Goal: Task Accomplishment & Management: Complete application form

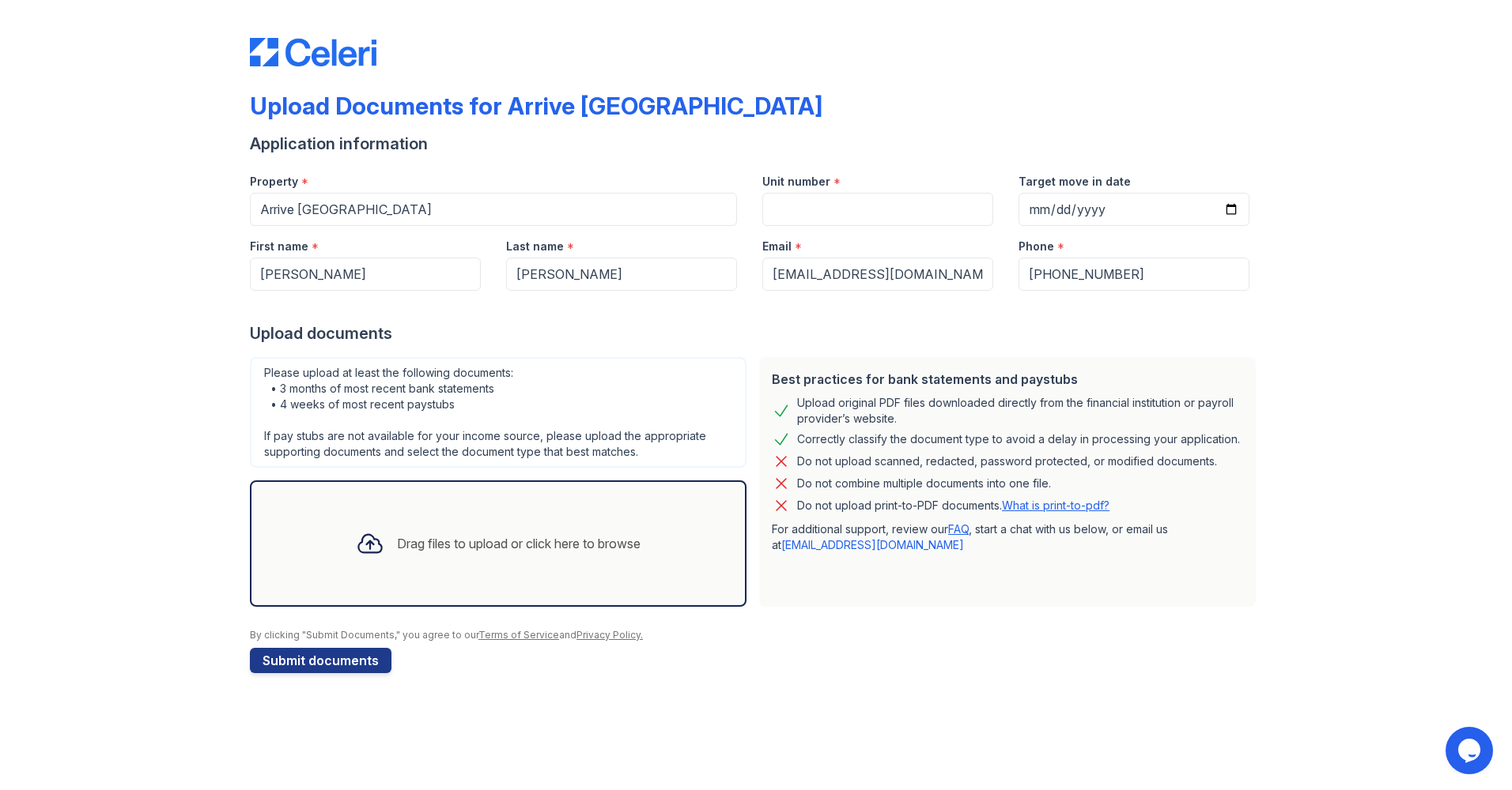
click at [477, 553] on div "Drag files to upload or click here to browse" at bounding box center [518, 543] width 243 height 19
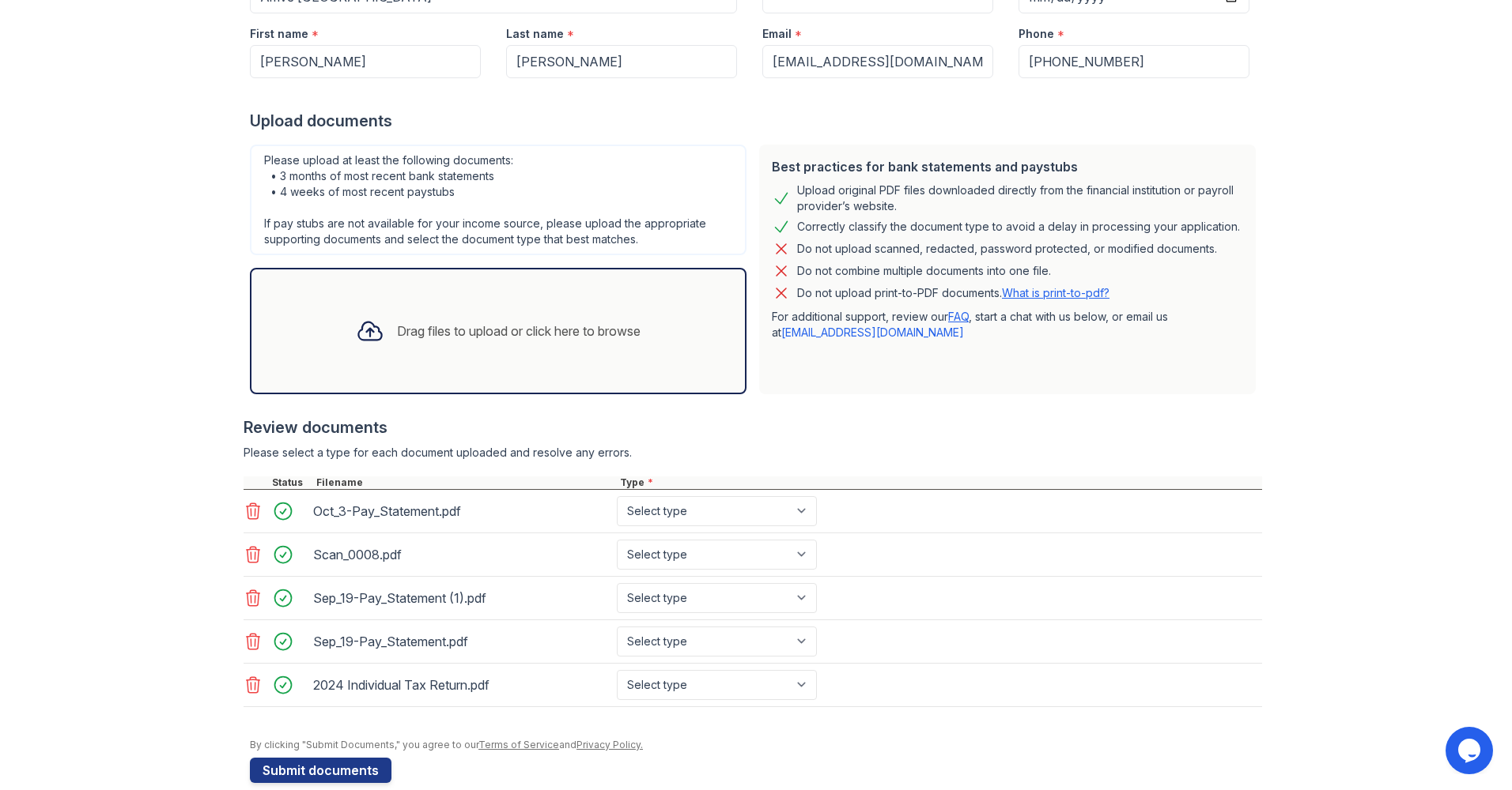
scroll to position [237, 0]
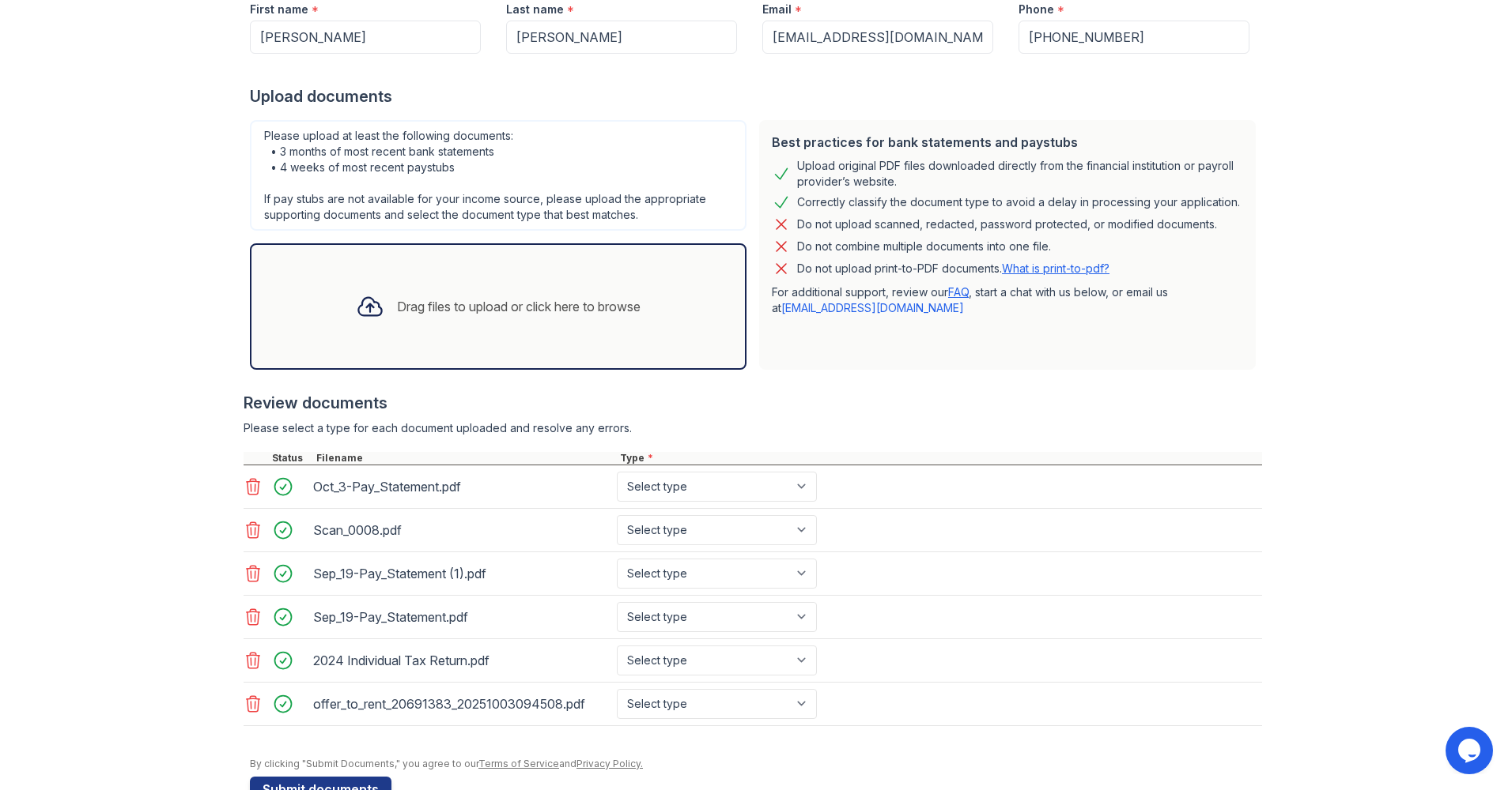
click at [250, 701] on icon at bounding box center [252, 704] width 19 height 19
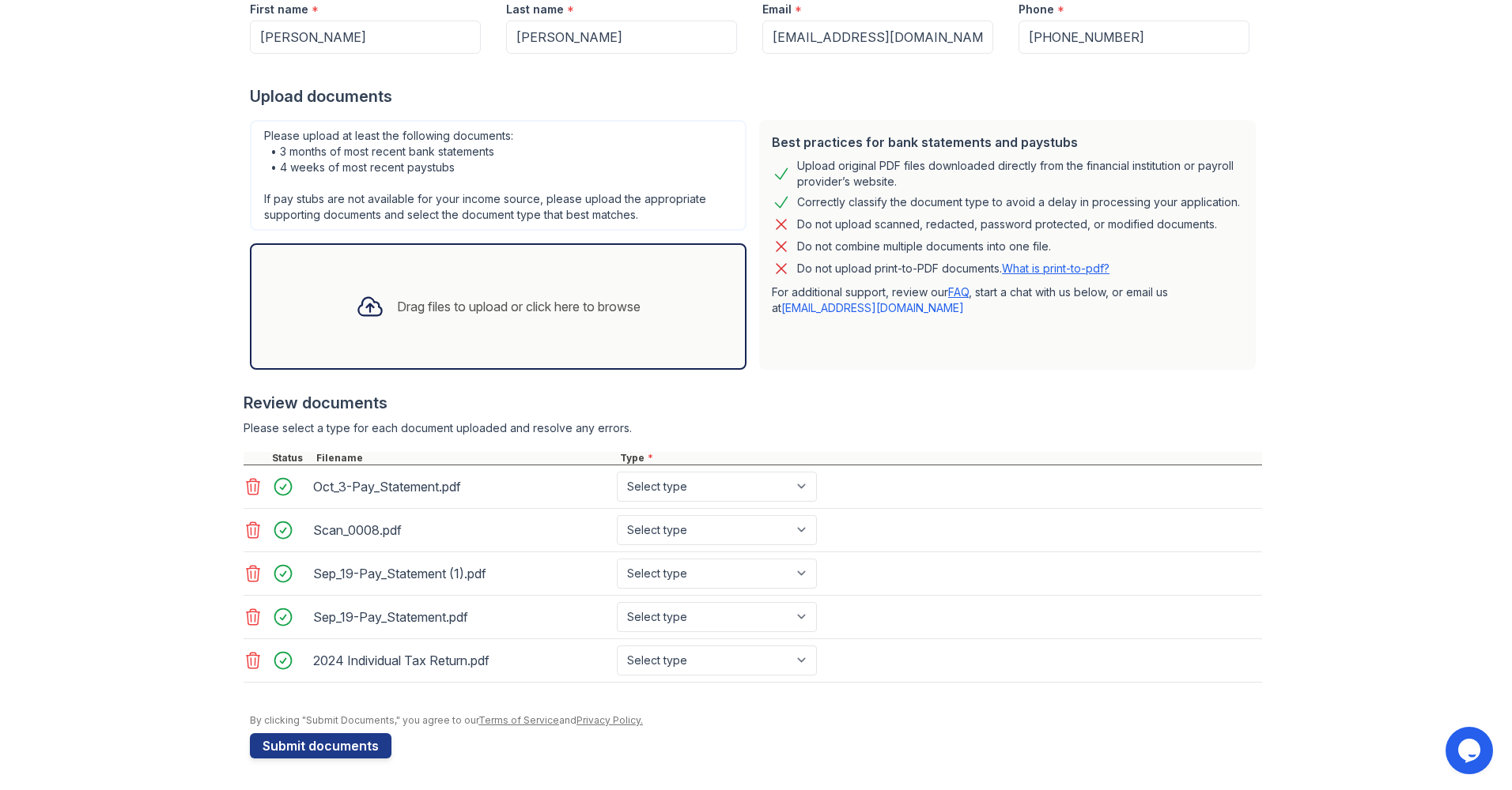
click at [247, 574] on icon at bounding box center [253, 573] width 14 height 16
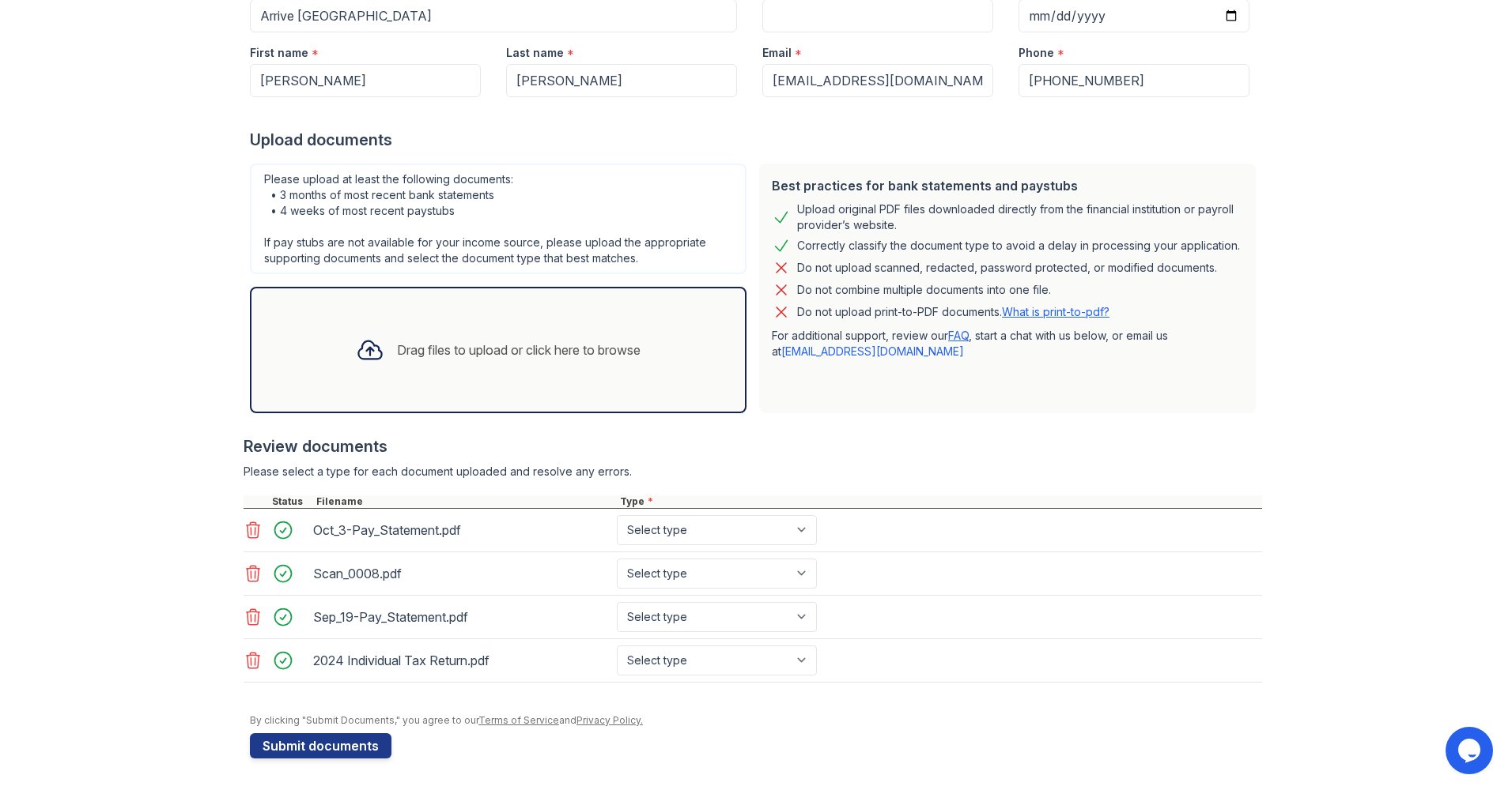
click at [246, 622] on icon at bounding box center [252, 617] width 19 height 19
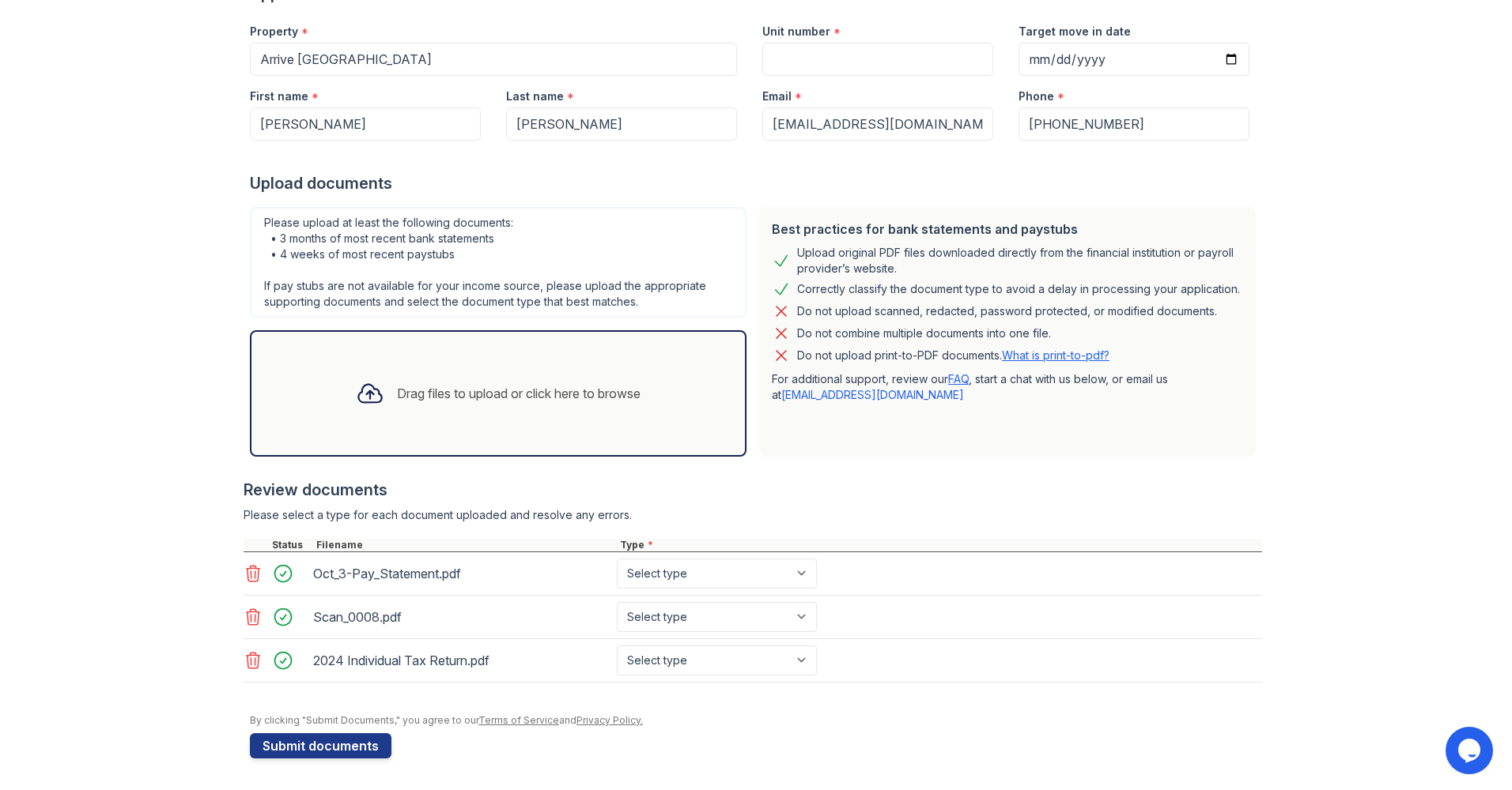
scroll to position [151, 0]
click at [247, 577] on icon at bounding box center [252, 574] width 19 height 19
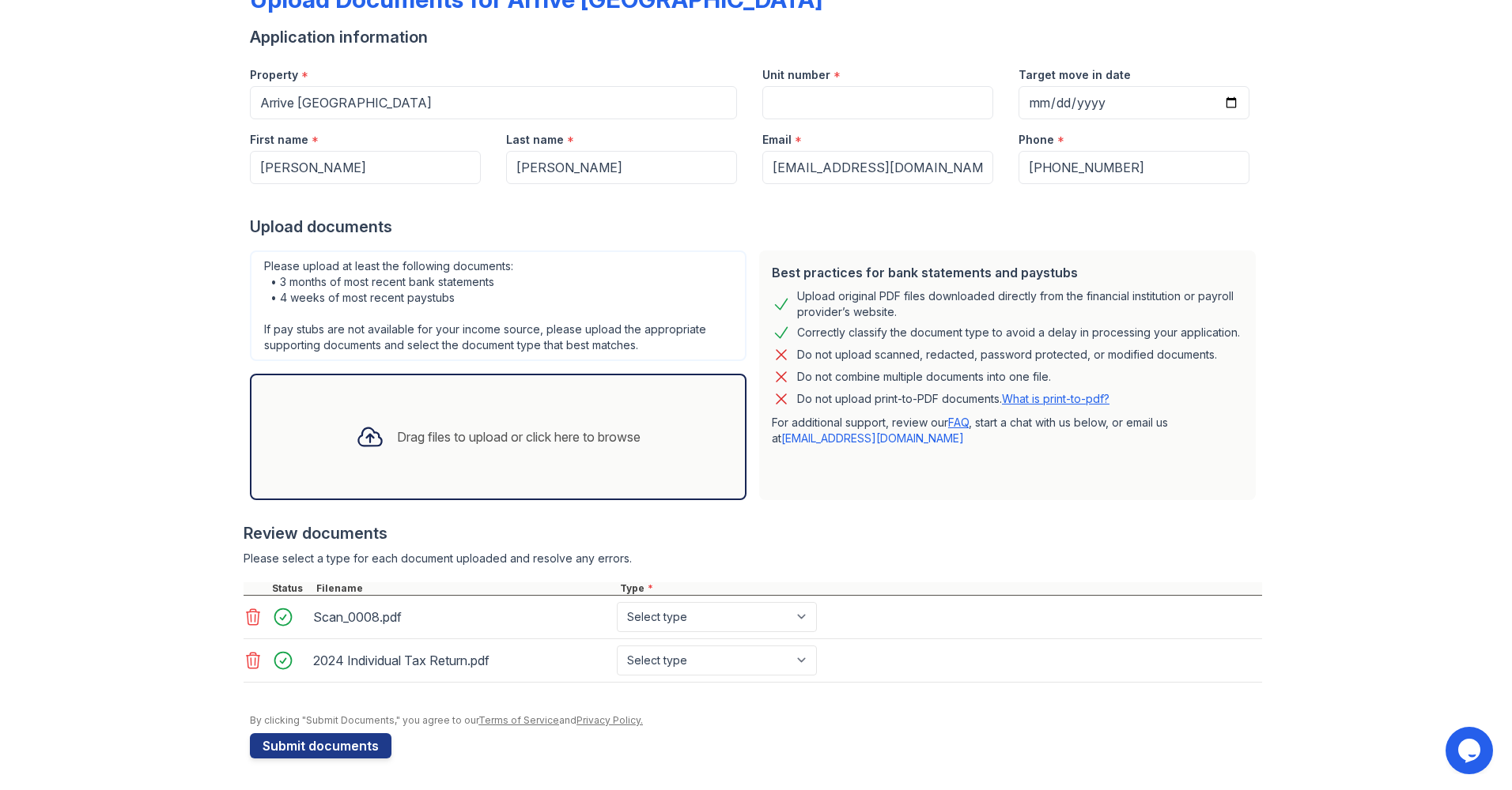
click at [451, 419] on div "Drag files to upload or click here to browse" at bounding box center [497, 437] width 310 height 54
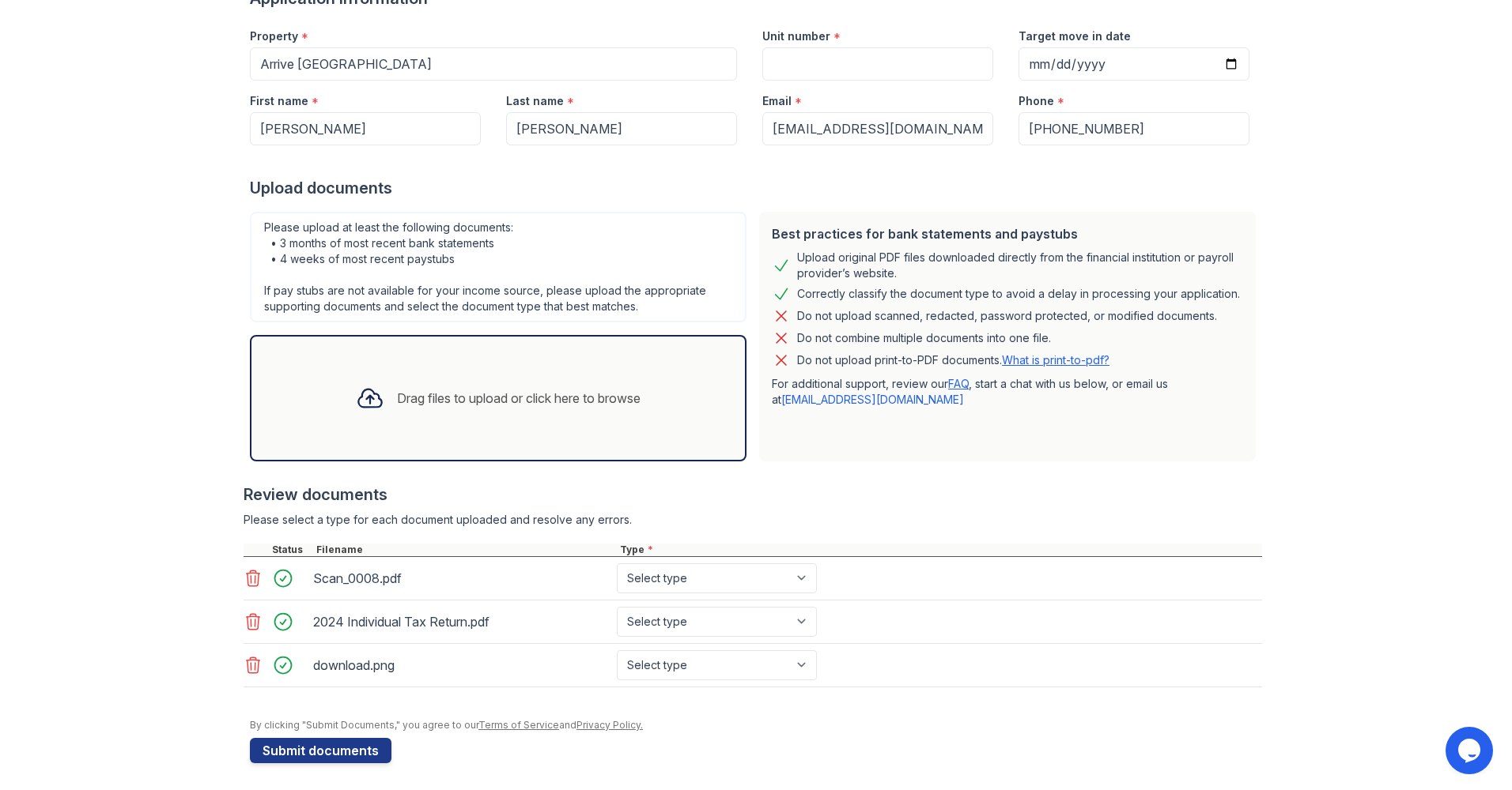
scroll to position [151, 0]
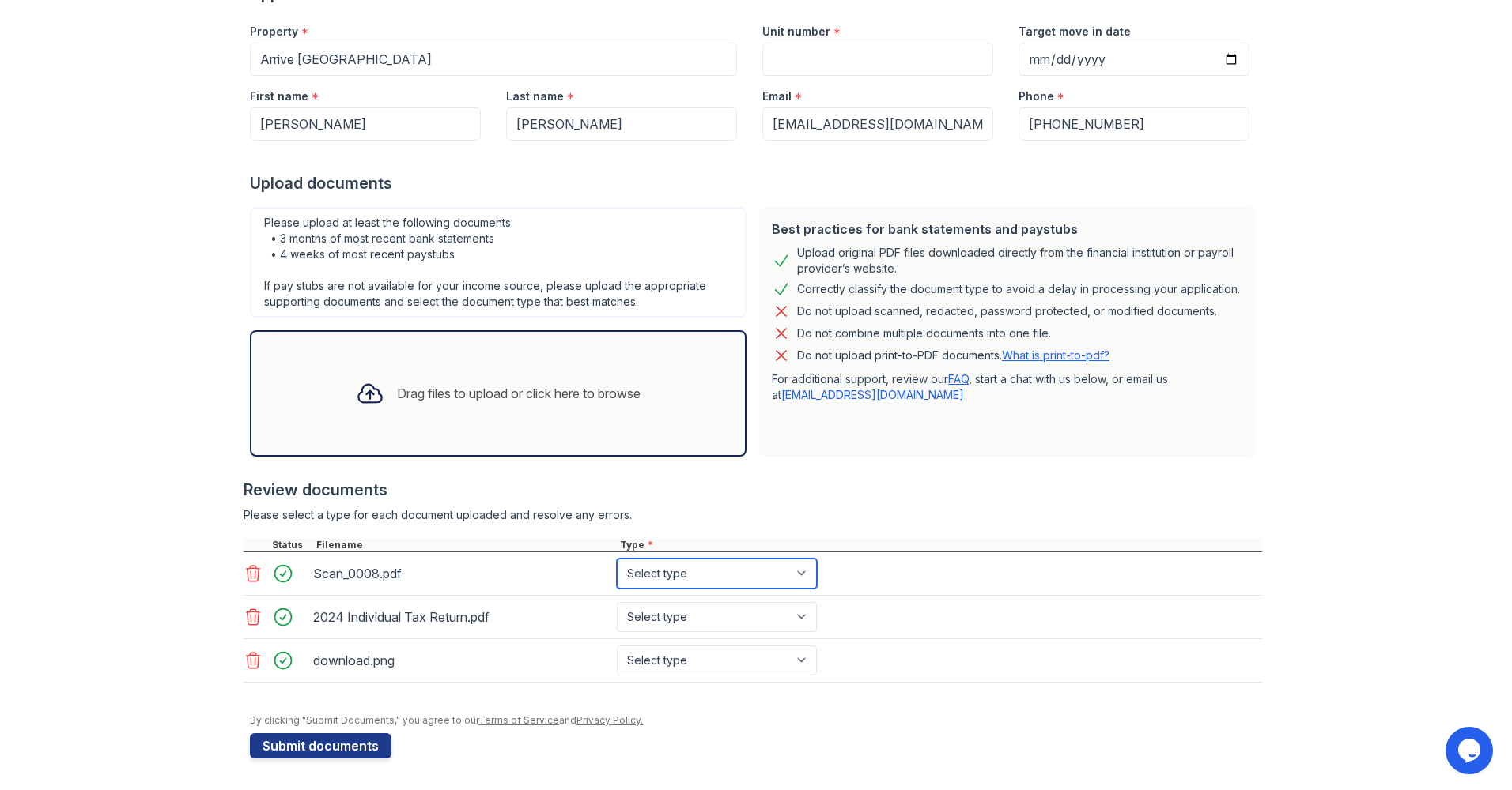
click at [803, 581] on select "Select type Paystub Bank Statement Offer Letter Tax Documents Benefit Award Let…" at bounding box center [716, 574] width 200 height 30
select select "paystub"
click at [616, 559] on select "Select type Paystub Bank Statement Offer Letter Tax Documents Benefit Award Let…" at bounding box center [716, 574] width 200 height 30
click at [795, 622] on select "Select type Paystub Bank Statement Offer Letter Tax Documents Benefit Award Let…" at bounding box center [716, 617] width 200 height 30
select select "tax_documents"
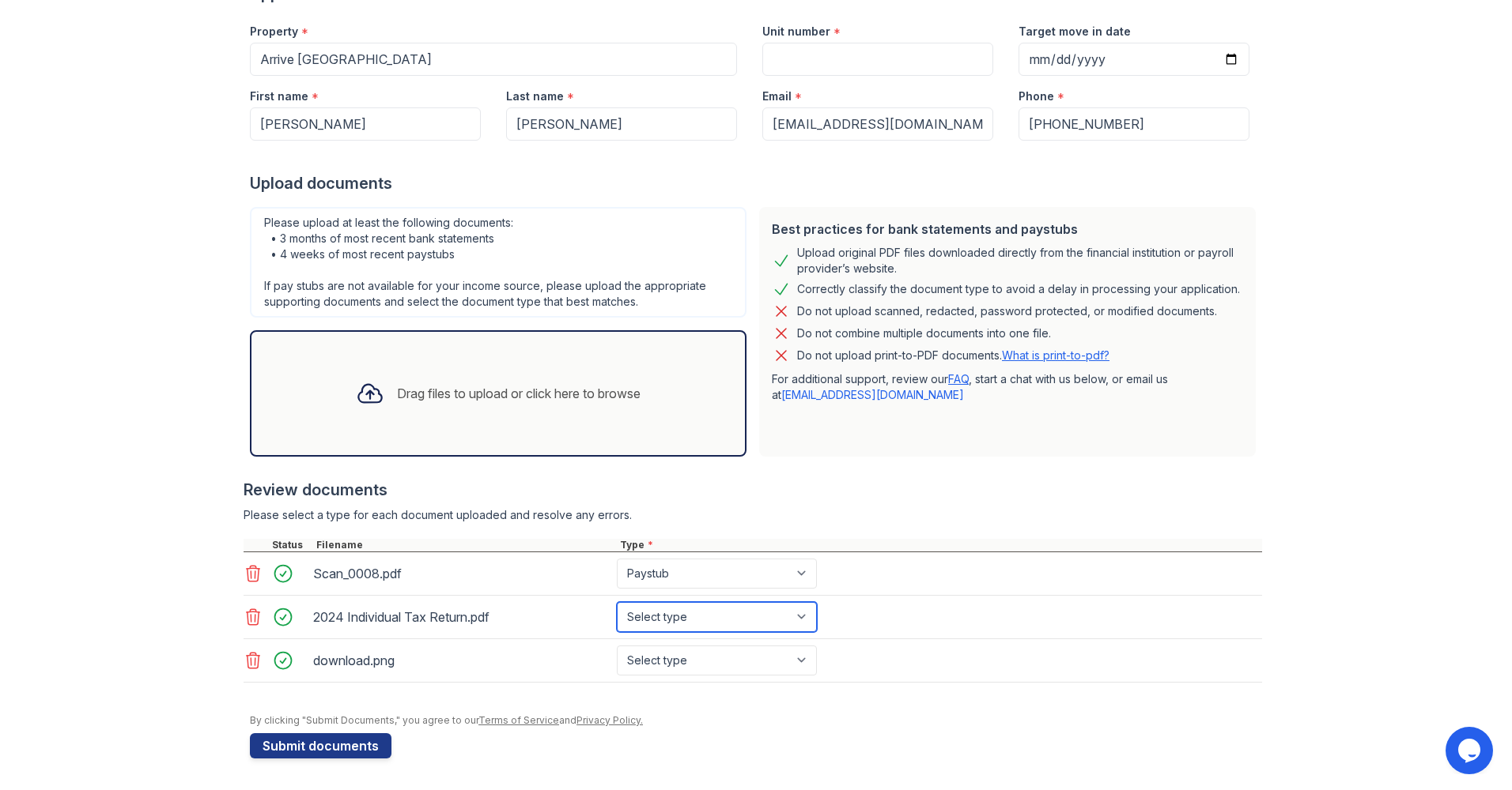
click at [616, 602] on select "Select type Paystub Bank Statement Offer Letter Tax Documents Benefit Award Let…" at bounding box center [716, 617] width 200 height 30
click at [803, 658] on select "Select type Paystub Bank Statement Offer Letter Tax Documents Benefit Award Let…" at bounding box center [716, 661] width 200 height 30
select select "bank_statement"
click at [616, 646] on select "Select type Paystub Bank Statement Offer Letter Tax Documents Benefit Award Let…" at bounding box center [716, 661] width 200 height 30
click at [348, 741] on button "Submit documents" at bounding box center [320, 746] width 141 height 25
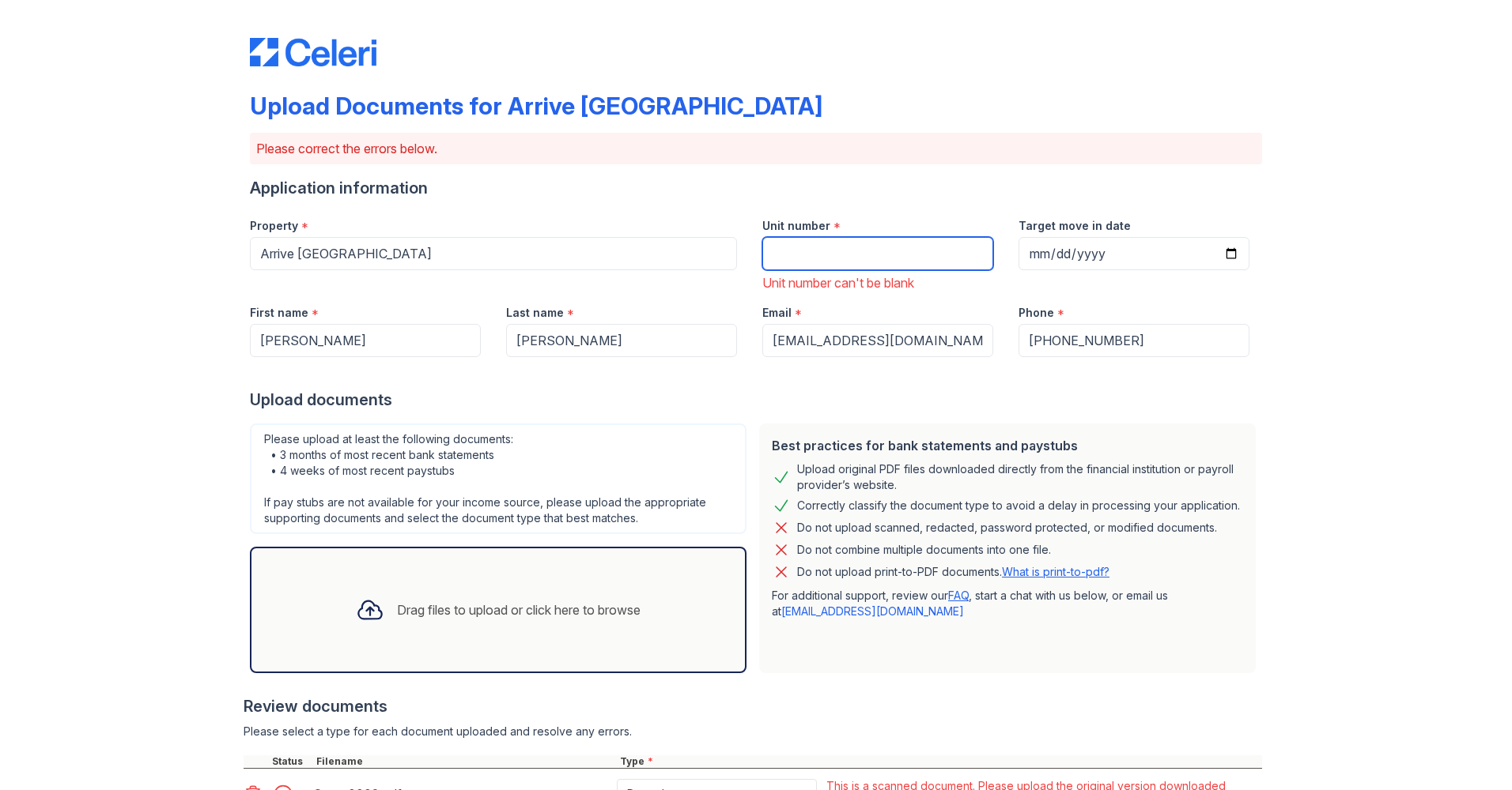
click at [811, 253] on input "Unit number" at bounding box center [878, 254] width 231 height 33
type input "293-722"
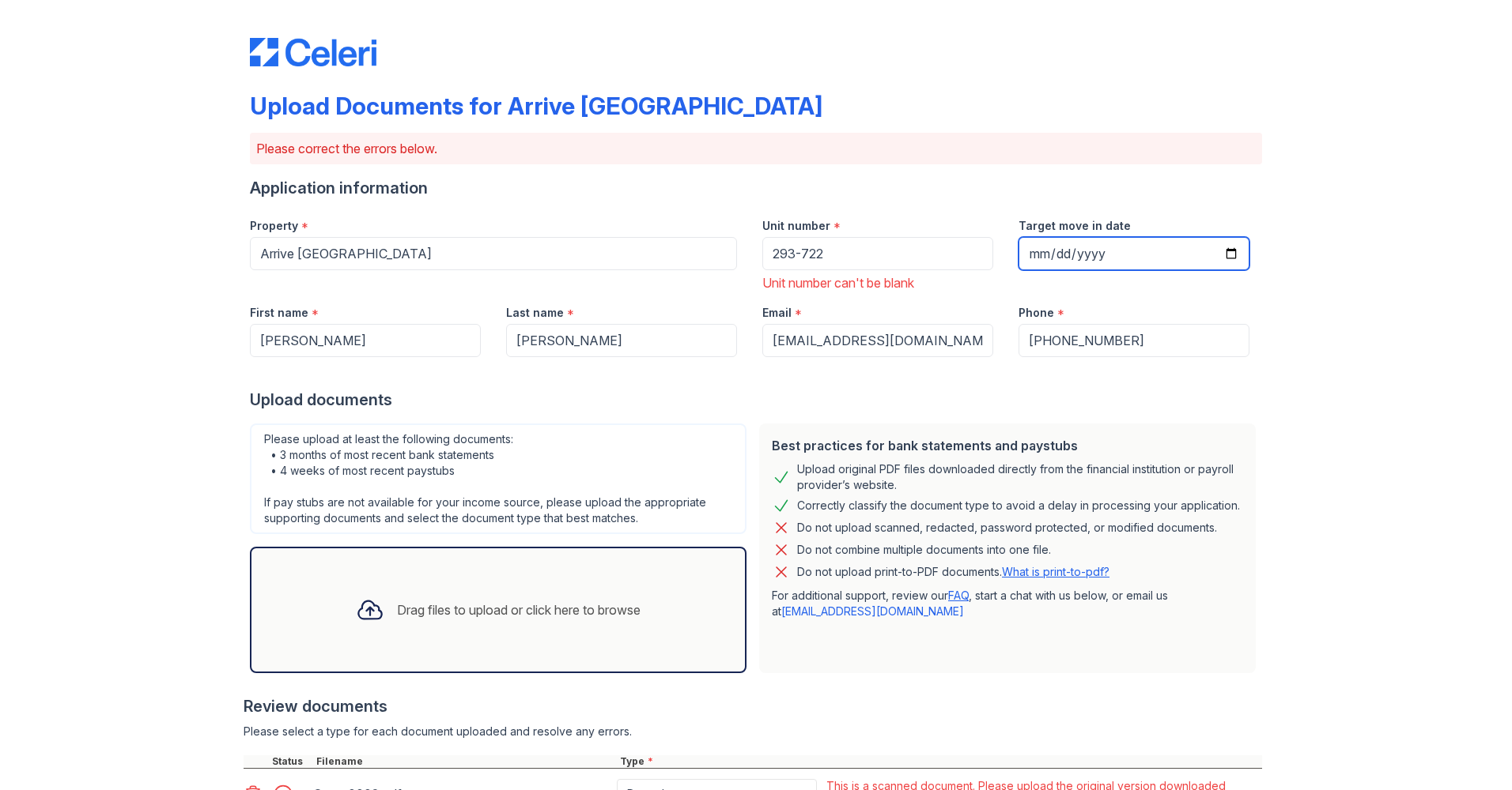
click at [1025, 258] on input "Target move in date" at bounding box center [1134, 254] width 231 height 33
type input "[DATE]"
click at [1271, 273] on div "Upload Documents for Arrive Westborough Please correct the errors below. Applic…" at bounding box center [755, 532] width 1461 height 1065
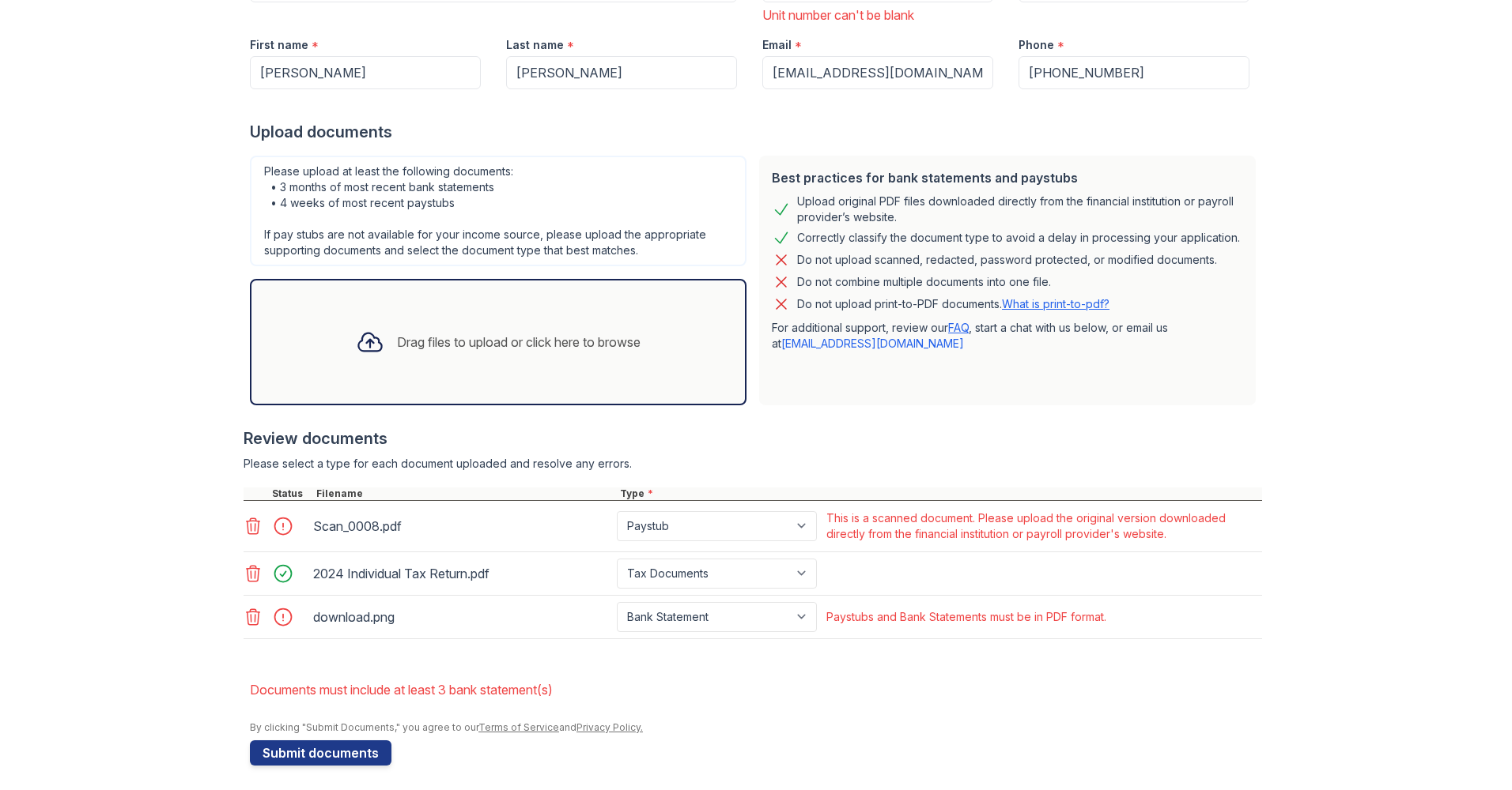
scroll to position [275, 0]
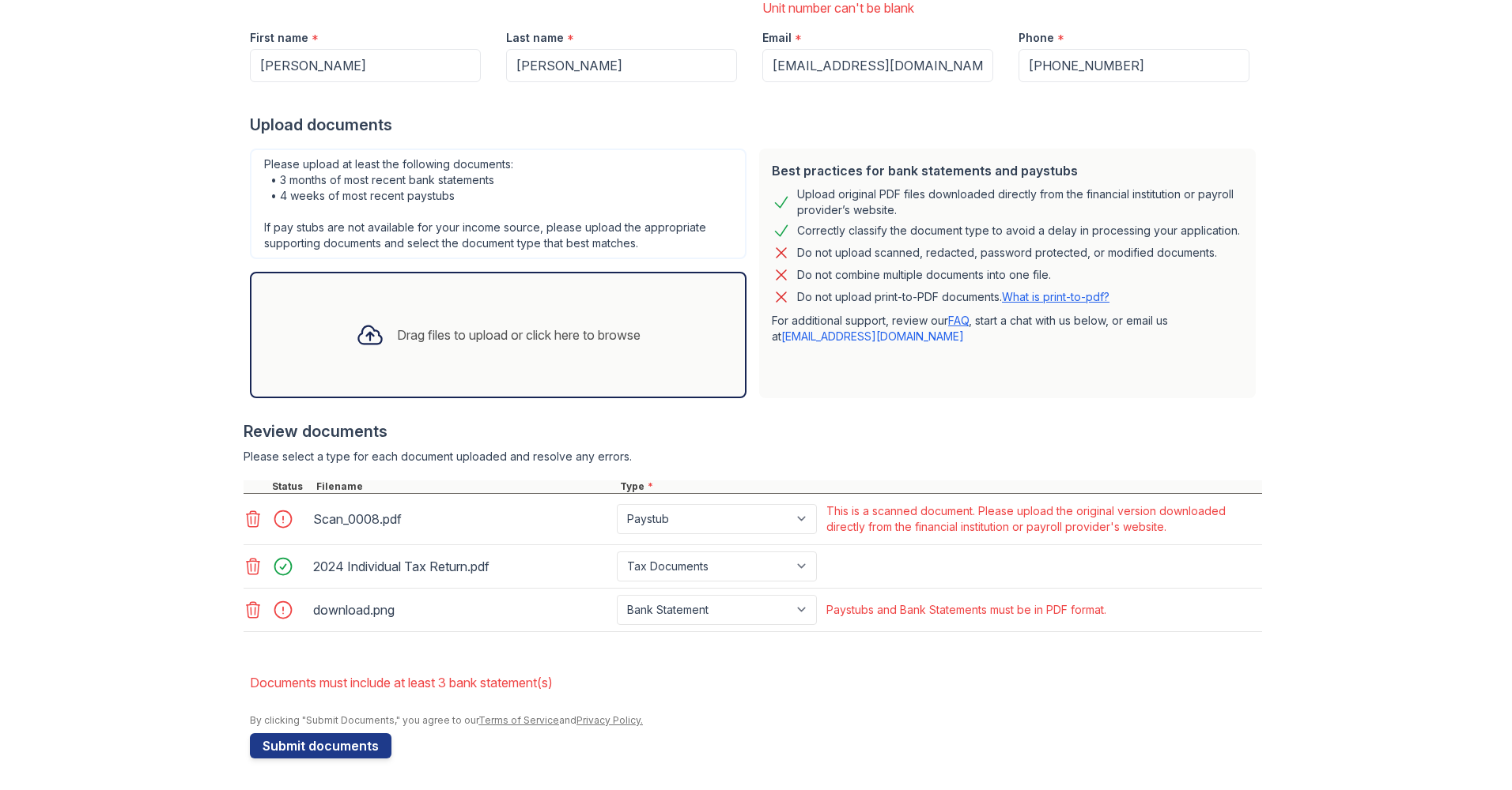
click at [248, 528] on icon at bounding box center [252, 519] width 19 height 19
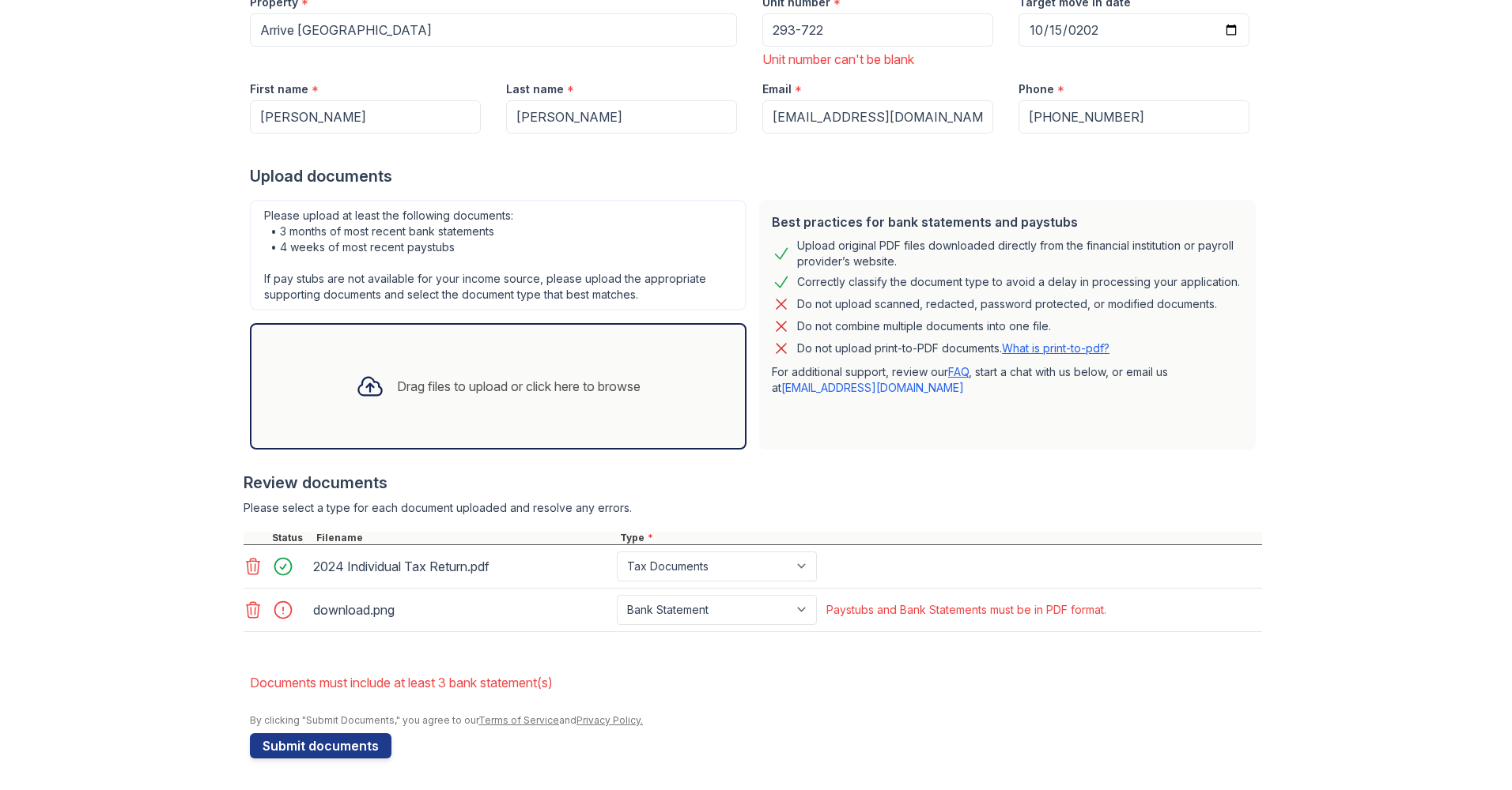
scroll to position [224, 0]
click at [418, 371] on div "Drag files to upload or click here to browse" at bounding box center [497, 386] width 310 height 54
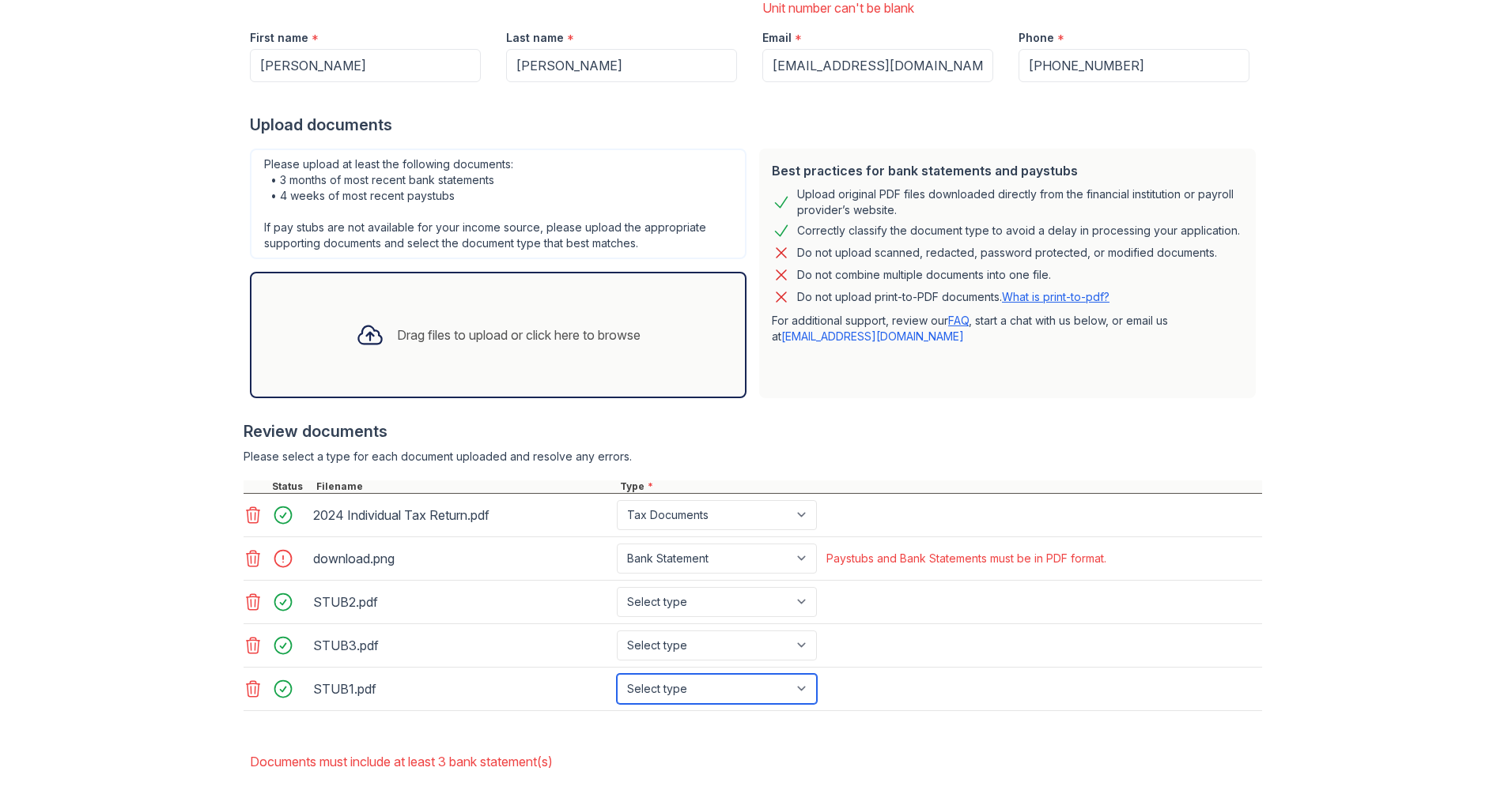
click at [802, 691] on select "Select type Paystub Bank Statement Offer Letter Tax Documents Benefit Award Let…" at bounding box center [716, 689] width 200 height 30
select select "paystub"
click at [616, 675] on select "Select type Paystub Bank Statement Offer Letter Tax Documents Benefit Award Let…" at bounding box center [716, 689] width 200 height 30
click at [799, 651] on select "Select type Paystub Bank Statement Offer Letter Tax Documents Benefit Award Let…" at bounding box center [716, 646] width 200 height 30
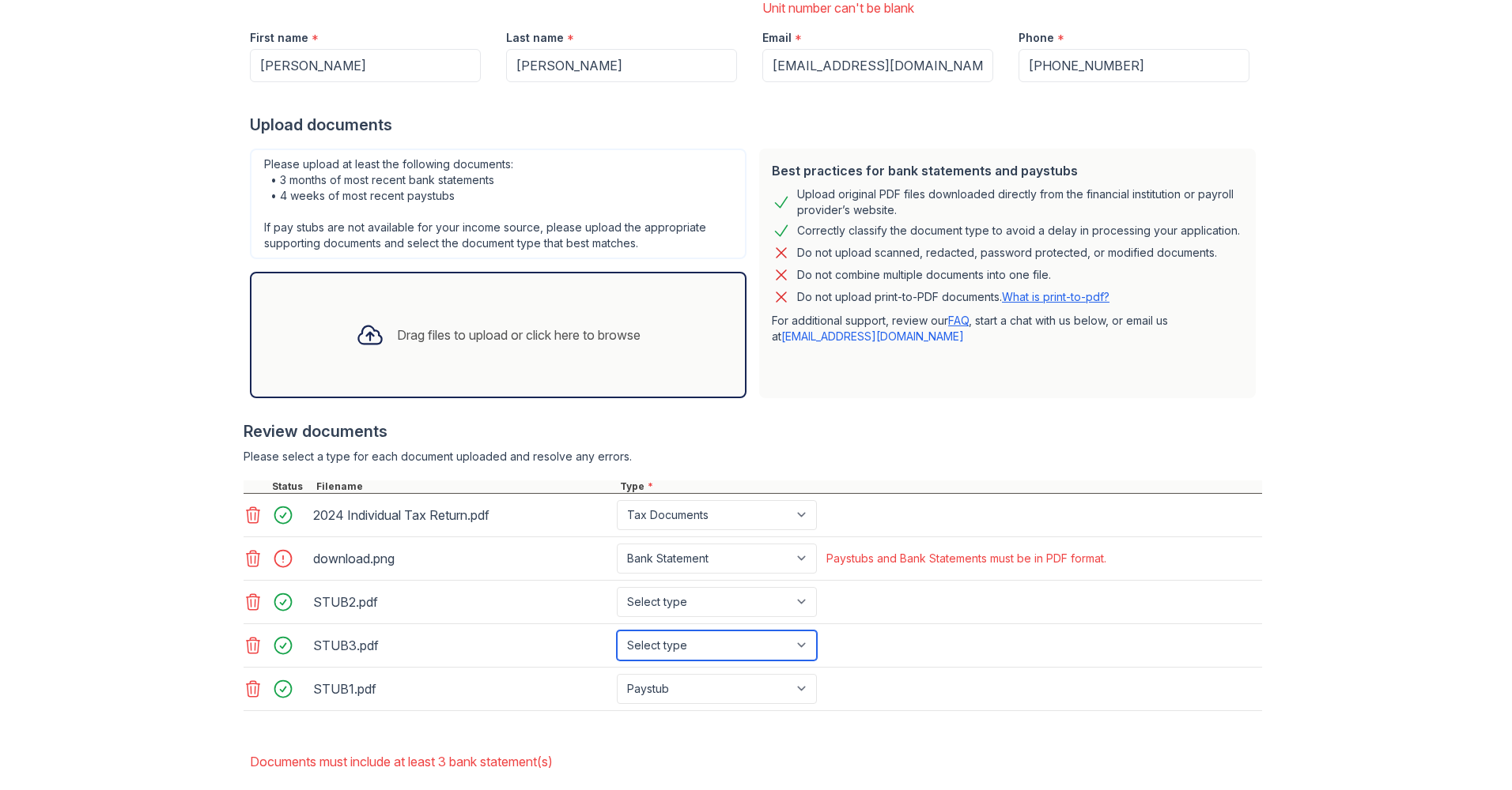
click at [799, 648] on select "Select type Paystub Bank Statement Offer Letter Tax Documents Benefit Award Let…" at bounding box center [716, 646] width 200 height 30
select select "paystub"
click at [616, 631] on select "Select type Paystub Bank Statement Offer Letter Tax Documents Benefit Award Let…" at bounding box center [716, 646] width 200 height 30
click at [798, 603] on select "Select type Paystub Bank Statement Offer Letter Tax Documents Benefit Award Let…" at bounding box center [716, 602] width 200 height 30
select select "paystub"
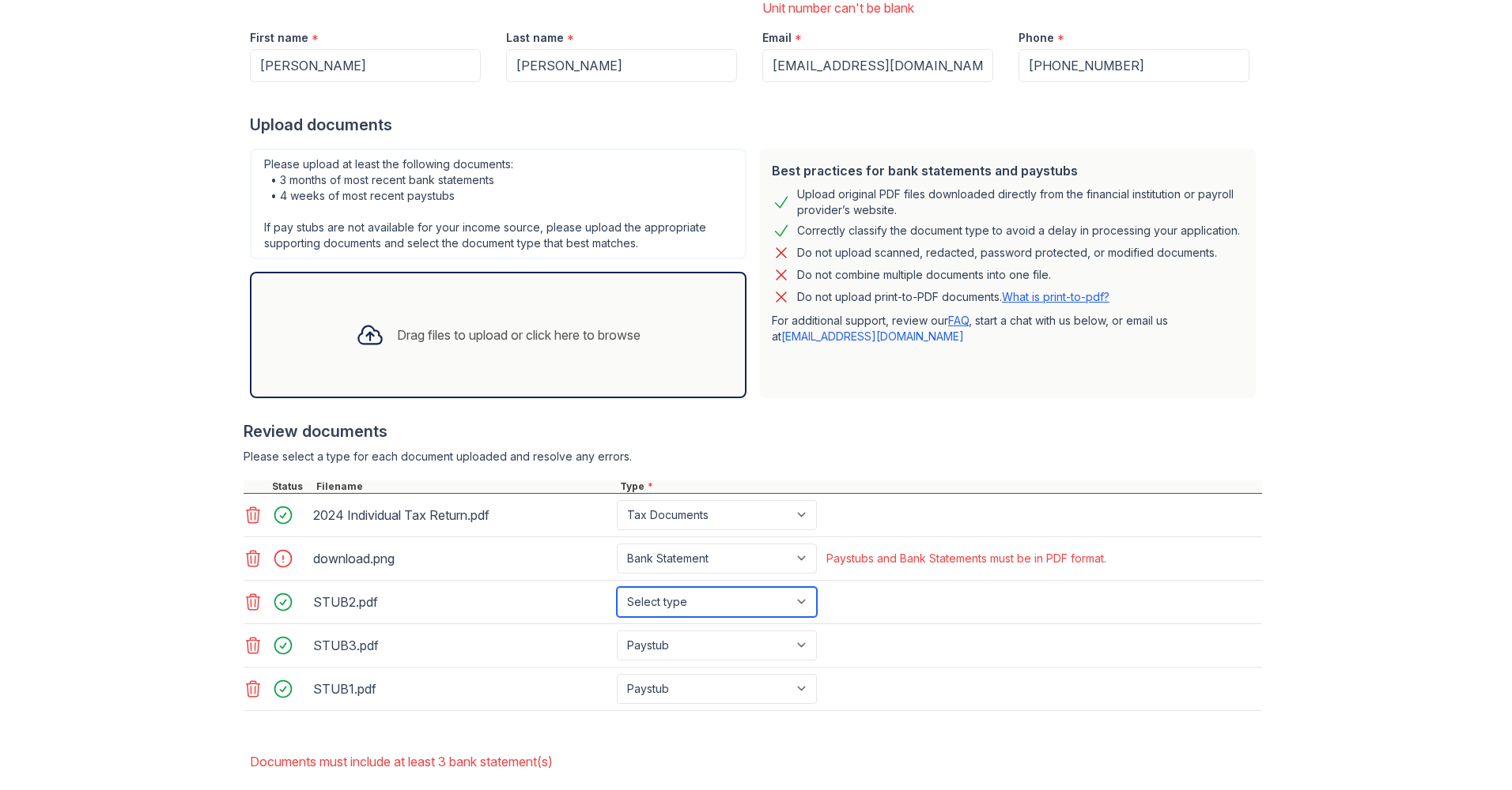
click at [616, 588] on select "Select type Paystub Bank Statement Offer Letter Tax Documents Benefit Award Let…" at bounding box center [716, 602] width 200 height 30
click at [247, 563] on icon at bounding box center [253, 558] width 14 height 16
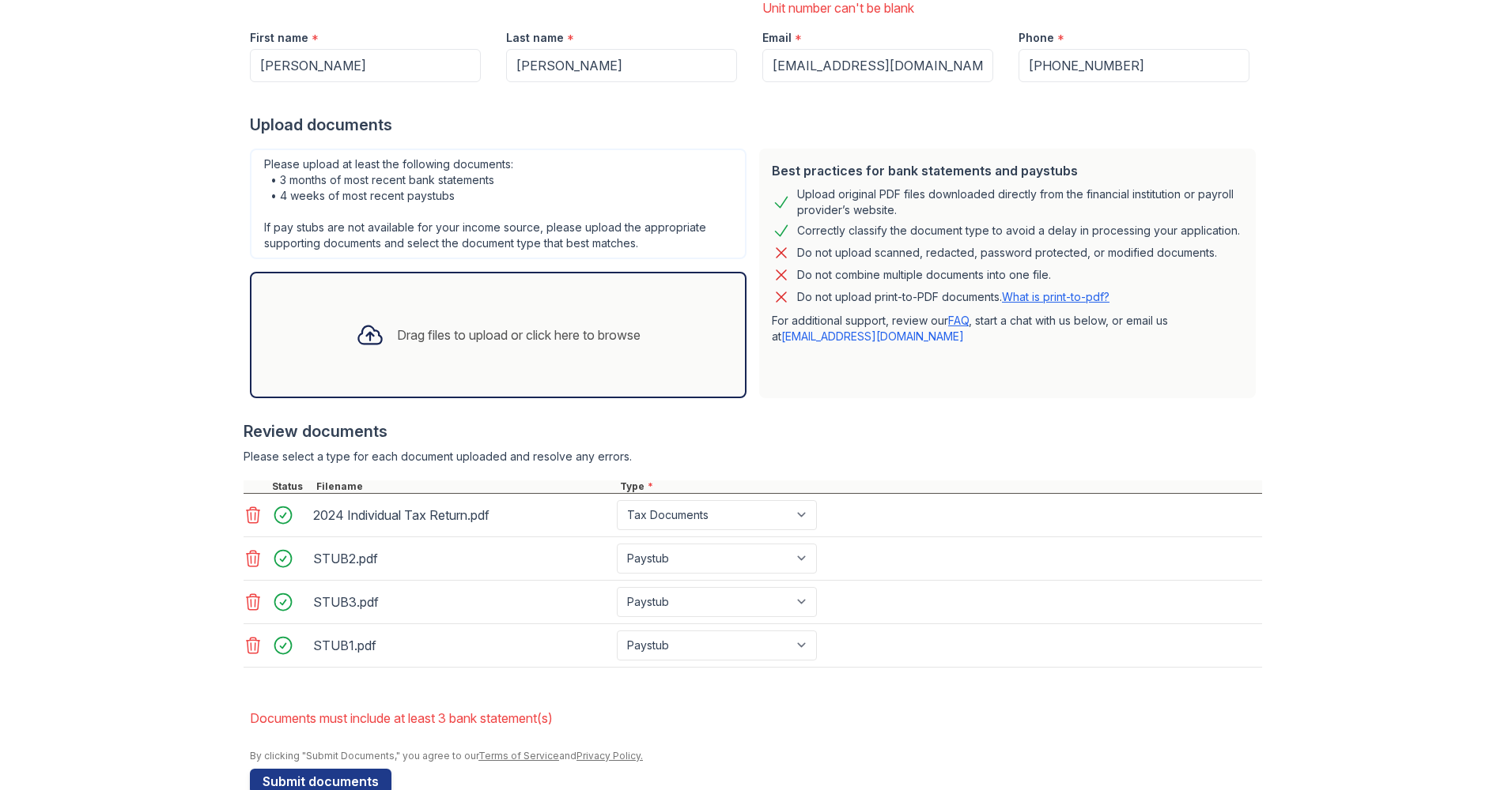
click at [466, 318] on div "Drag files to upload or click here to browse" at bounding box center [497, 335] width 310 height 54
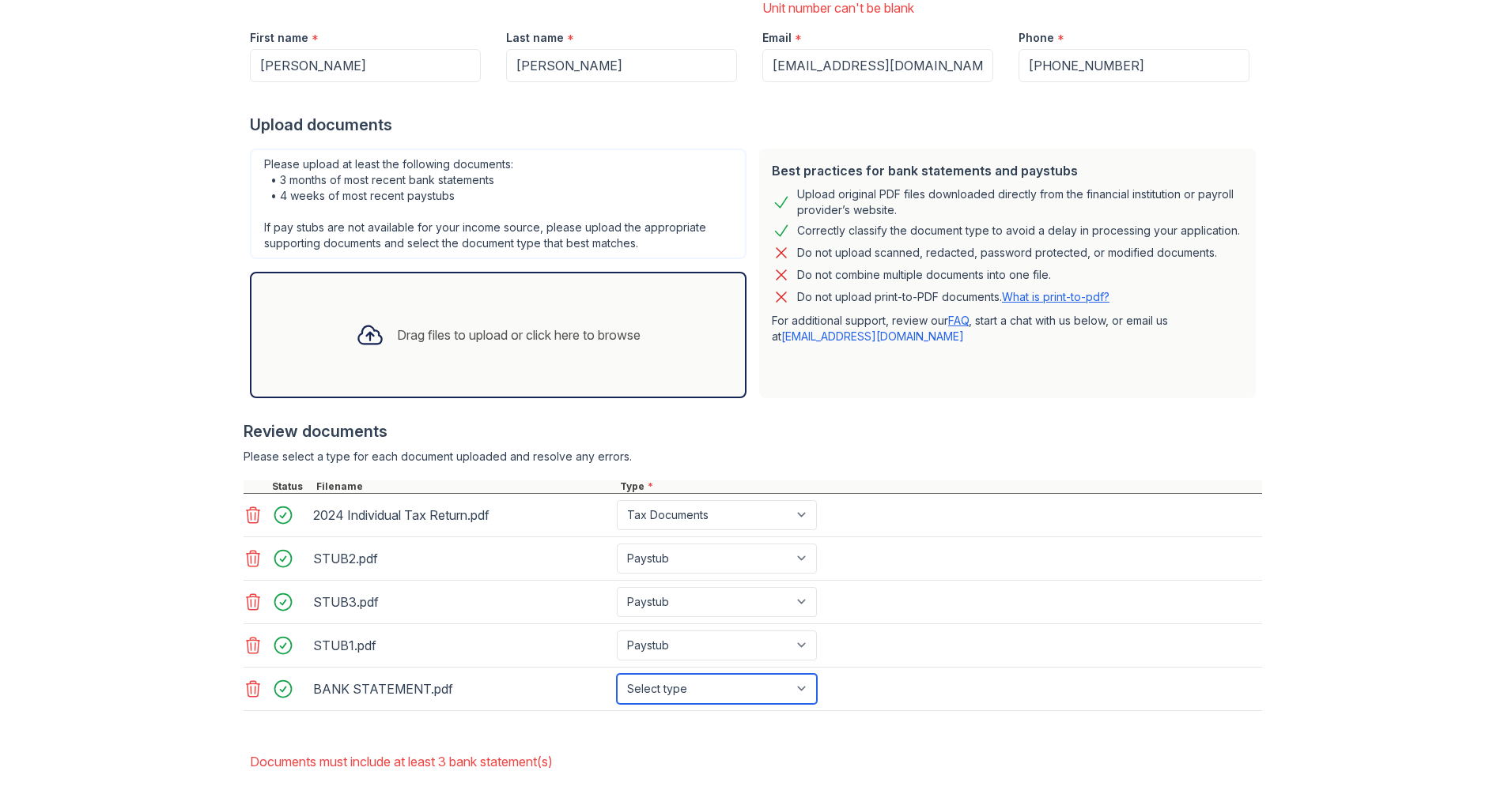
click at [808, 691] on select "Select type Paystub Bank Statement Offer Letter Tax Documents Benefit Award Let…" at bounding box center [716, 689] width 200 height 30
select select "bank_statement"
click at [616, 675] on select "Select type Paystub Bank Statement Offer Letter Tax Documents Benefit Award Let…" at bounding box center [716, 689] width 200 height 30
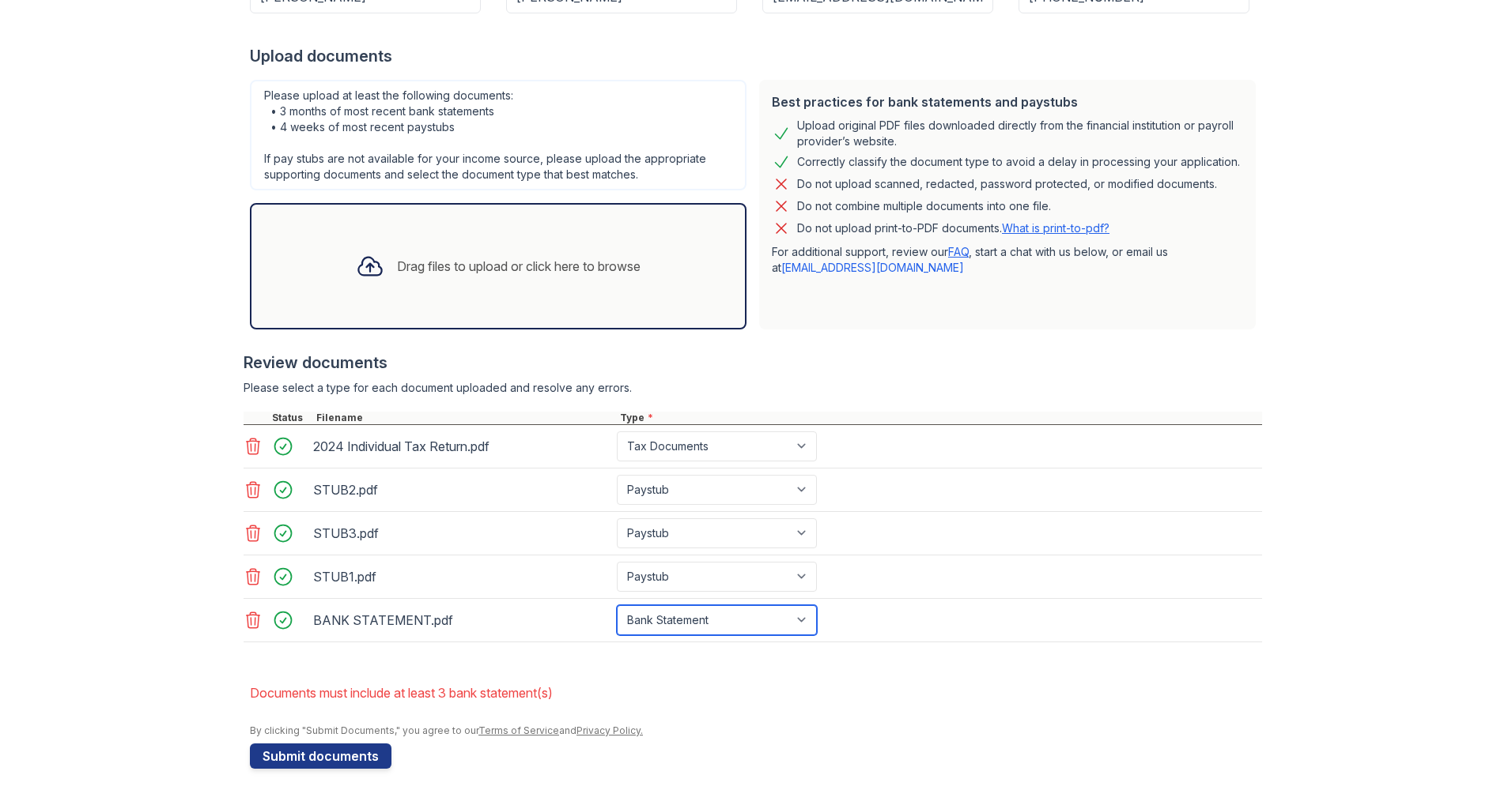
scroll to position [354, 0]
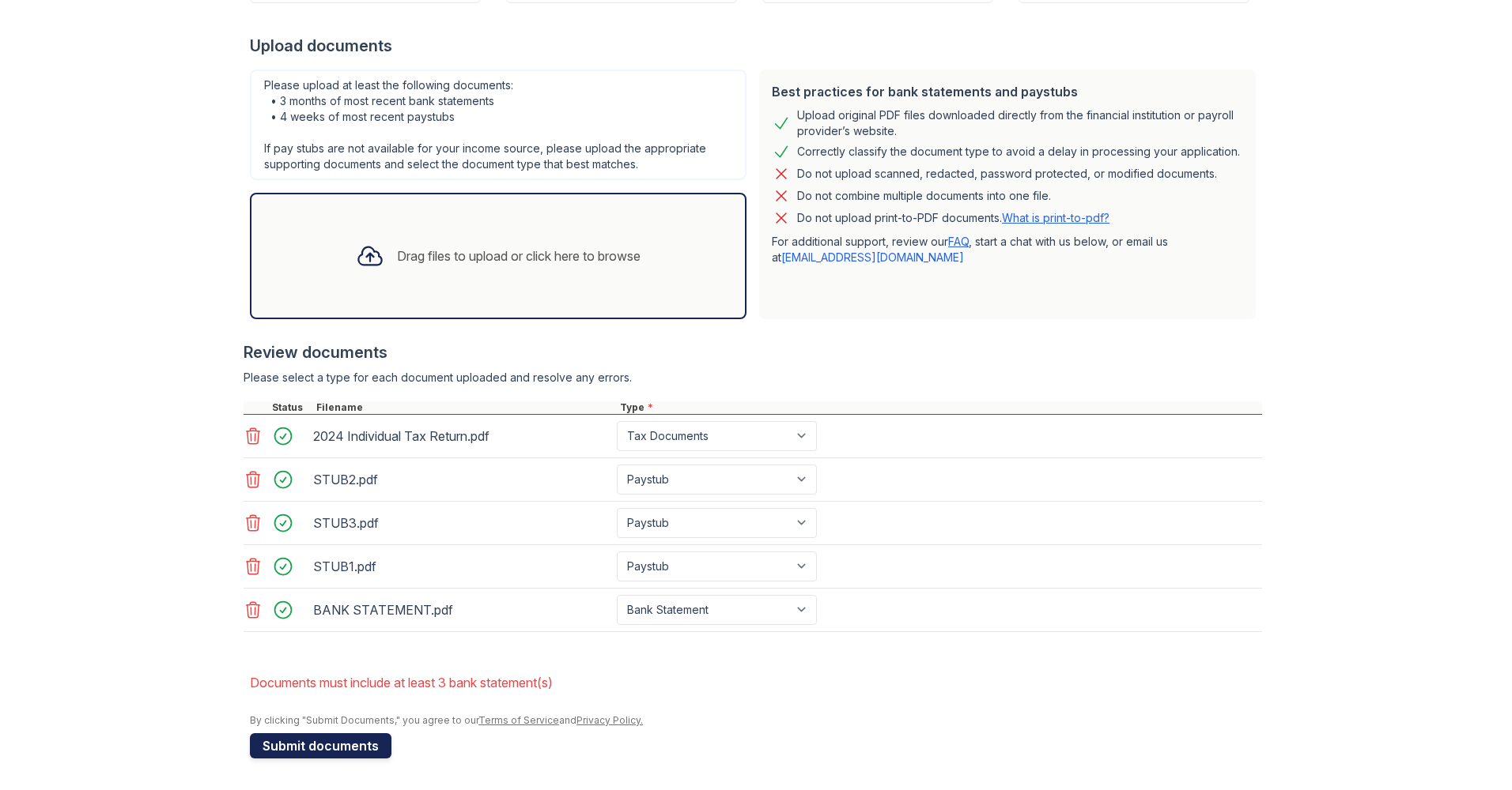
click at [316, 739] on button "Submit documents" at bounding box center [320, 746] width 141 height 25
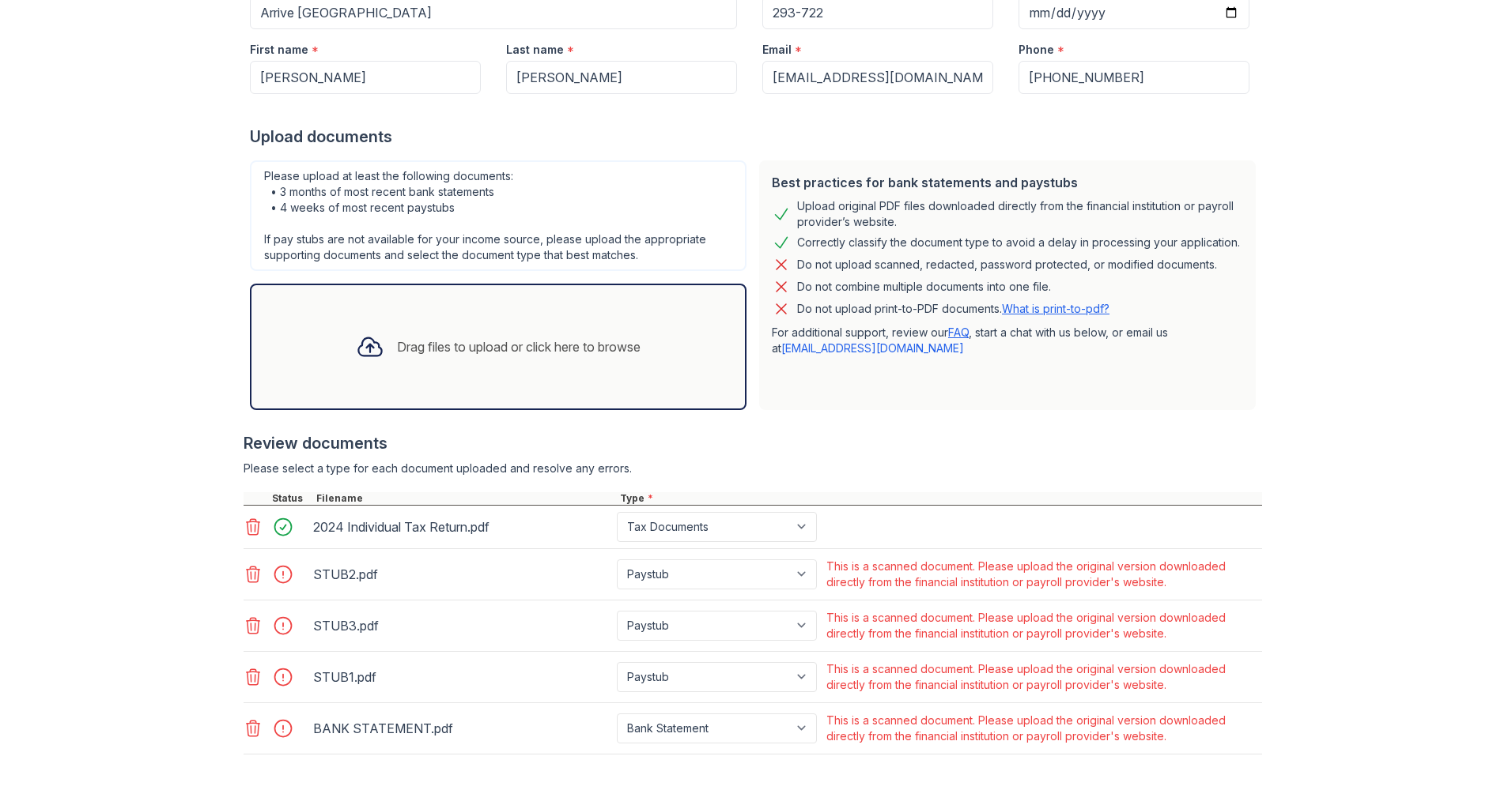
scroll to position [363, 0]
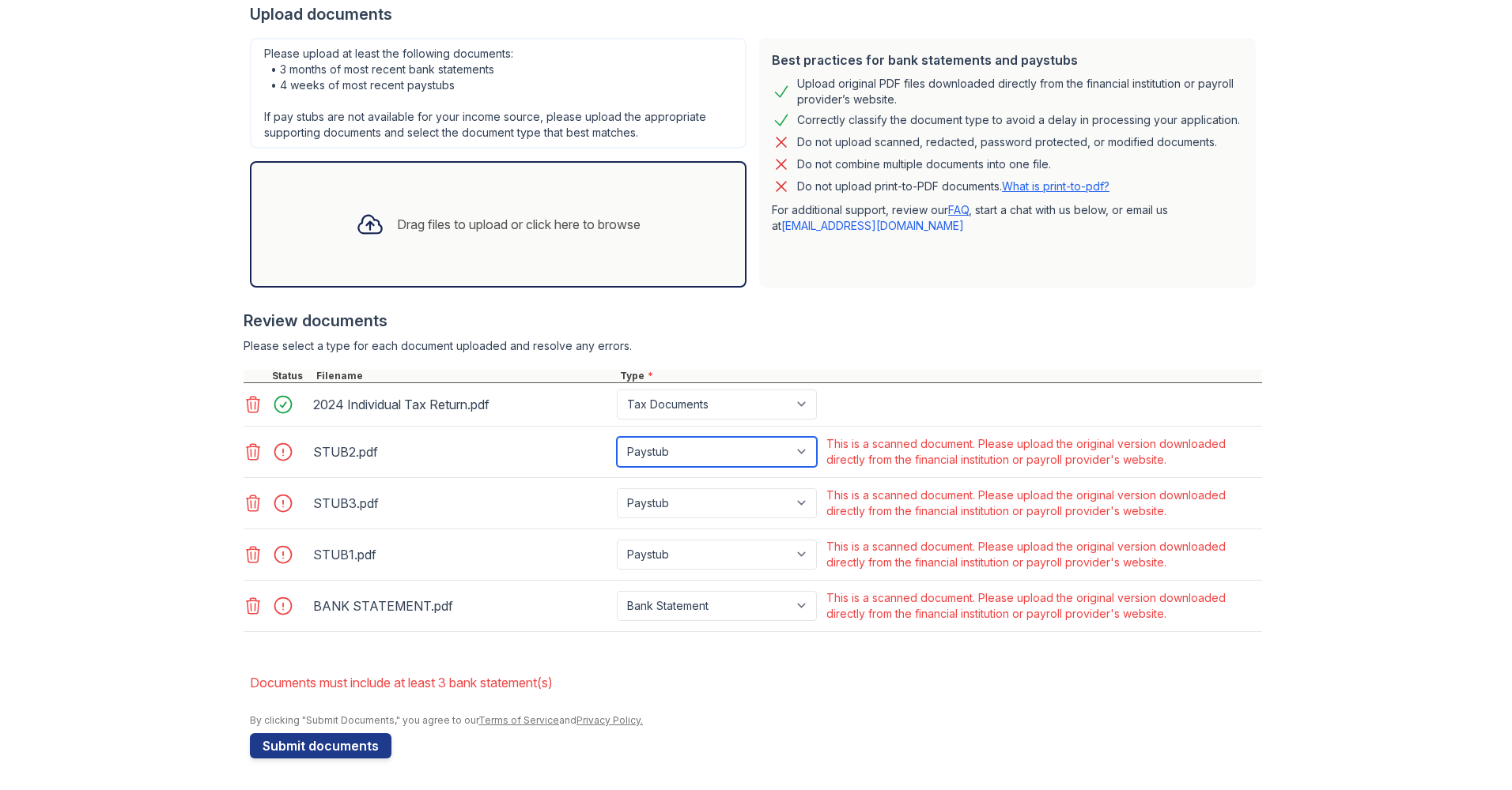
click at [801, 457] on select "Paystub Bank Statement Offer Letter Tax Documents Benefit Award Letter Investme…" at bounding box center [716, 452] width 200 height 30
select select "bank_statement"
click at [616, 437] on select "Paystub Bank Statement Offer Letter Tax Documents Benefit Award Letter Investme…" at bounding box center [716, 452] width 200 height 30
click at [791, 498] on select "Paystub Bank Statement Offer Letter Tax Documents Benefit Award Letter Investme…" at bounding box center [716, 504] width 200 height 30
select select "bank_statement"
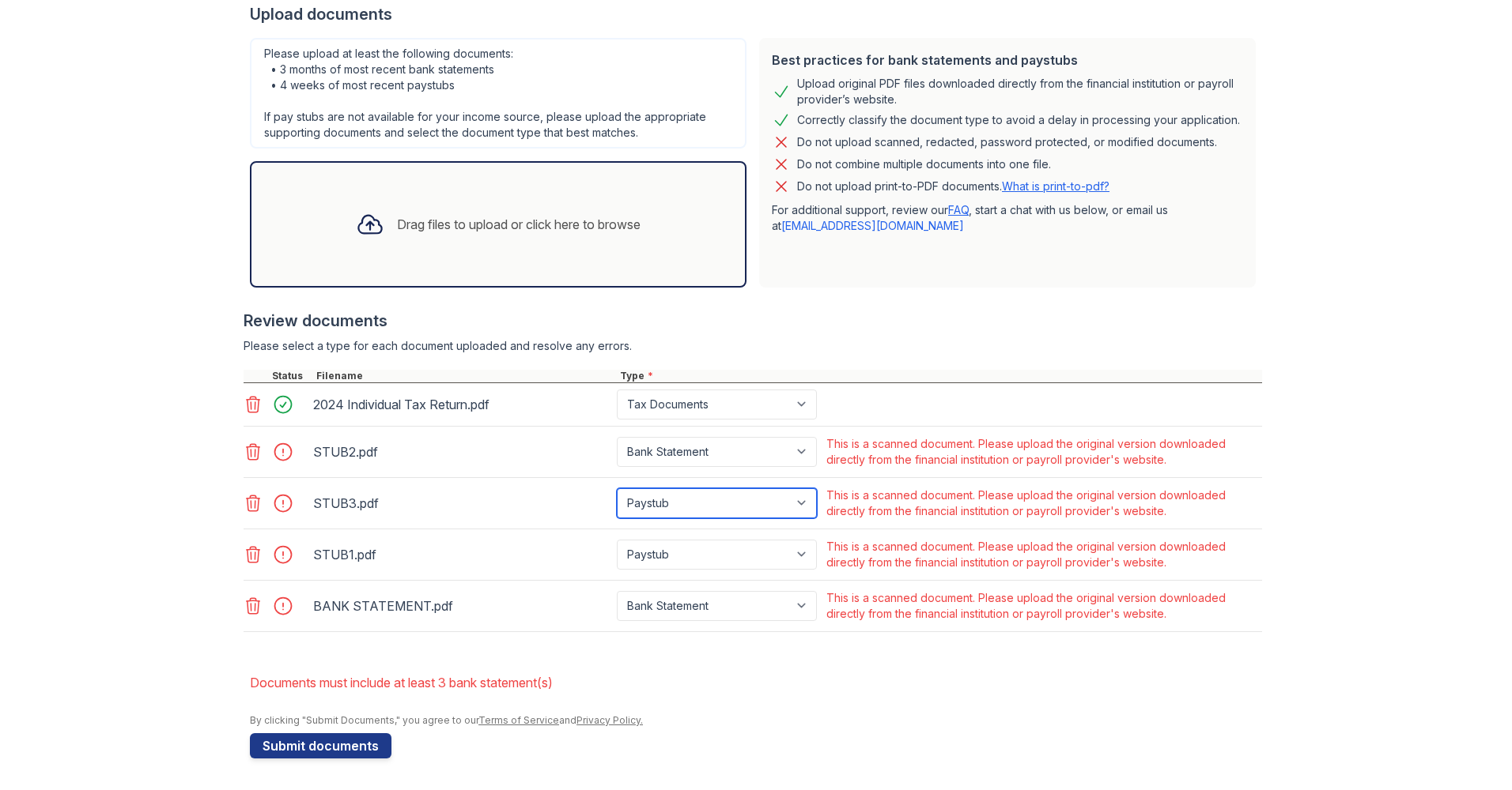
click at [616, 489] on select "Paystub Bank Statement Offer Letter Tax Documents Benefit Award Letter Investme…" at bounding box center [716, 504] width 200 height 30
click at [801, 552] on select "Paystub Bank Statement Offer Letter Tax Documents Benefit Award Letter Investme…" at bounding box center [716, 554] width 200 height 30
select select "bank_statement"
click at [616, 540] on select "Paystub Bank Statement Offer Letter Tax Documents Benefit Award Letter Investme…" at bounding box center [716, 554] width 200 height 30
click at [793, 632] on div at bounding box center [752, 639] width 1018 height 16
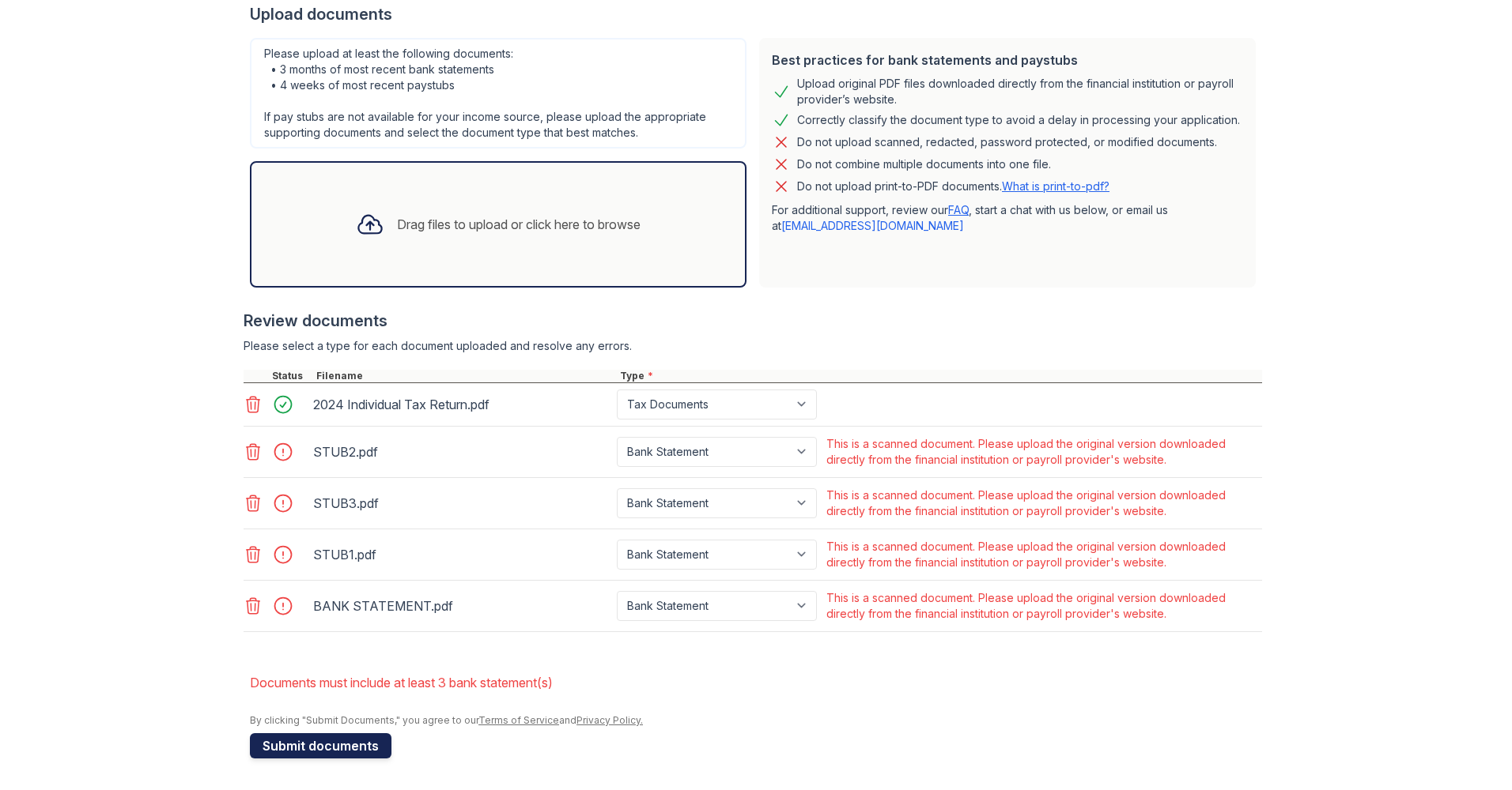
click at [324, 751] on button "Submit documents" at bounding box center [320, 746] width 141 height 25
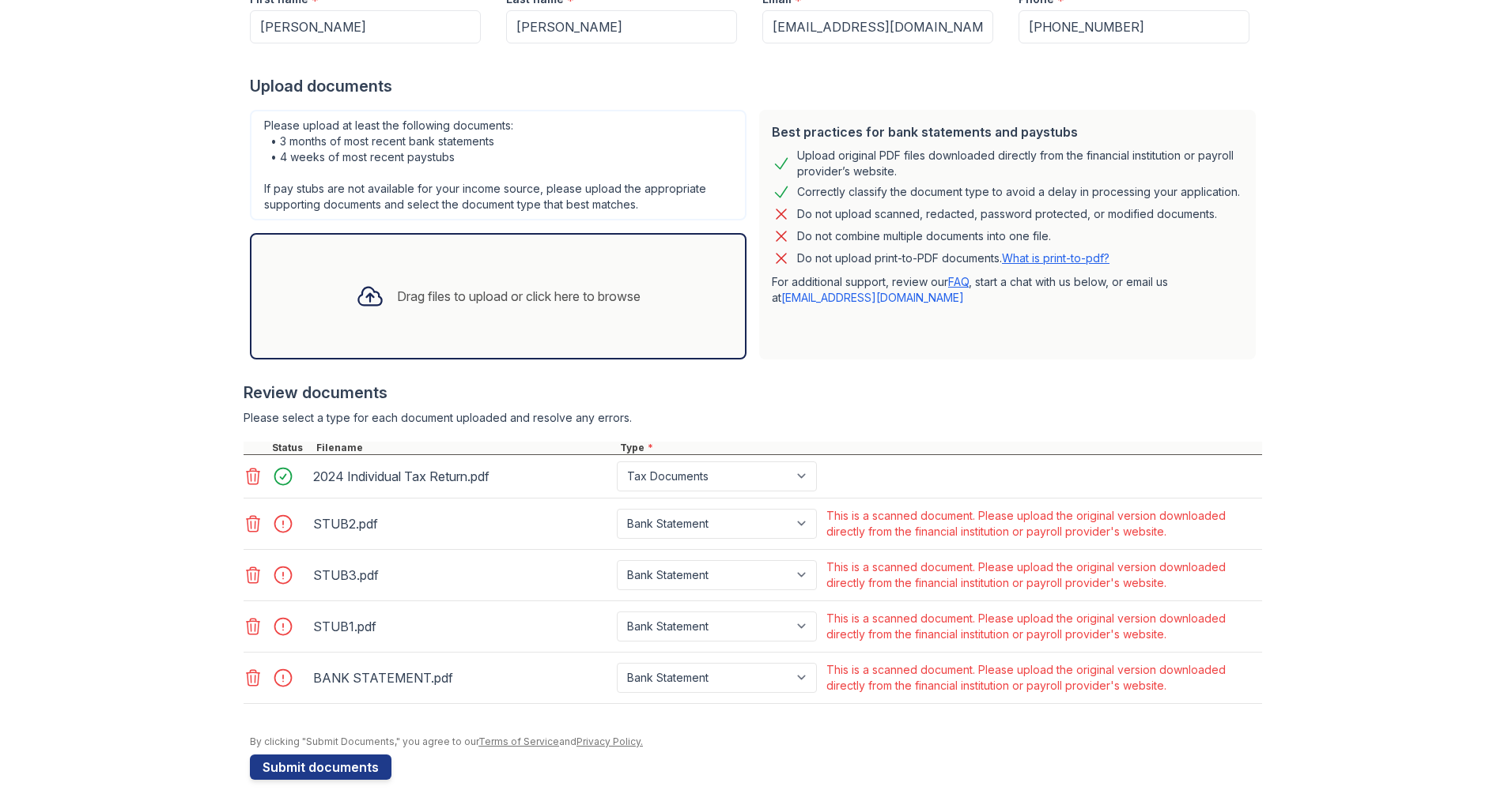
scroll to position [313, 0]
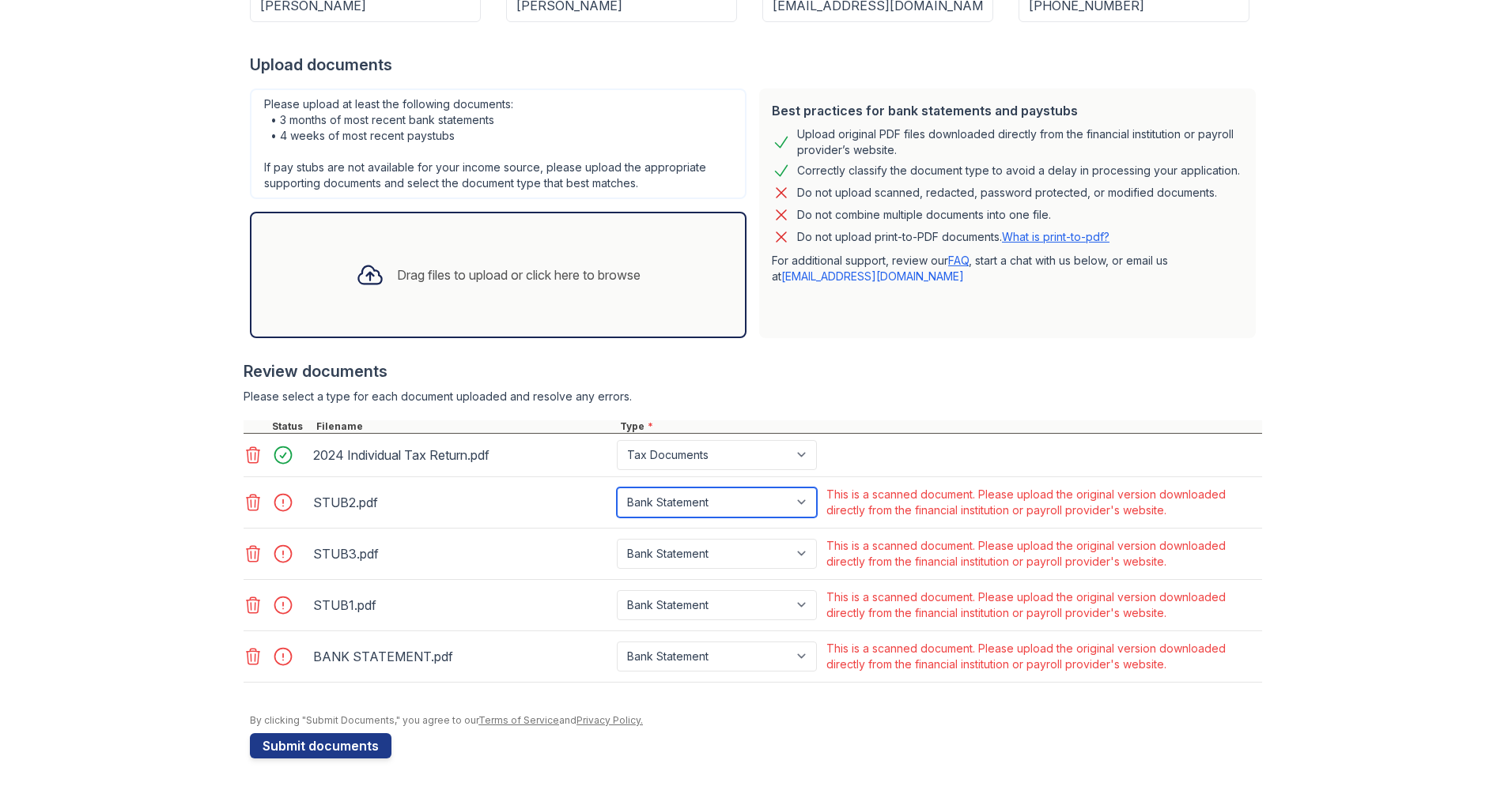
click at [801, 504] on select "Paystub Bank Statement Offer Letter Tax Documents Benefit Award Letter Investme…" at bounding box center [716, 503] width 200 height 30
